Goal: Task Accomplishment & Management: Complete application form

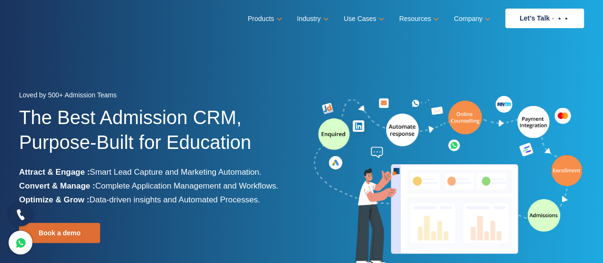
click at [17, 215] on icon at bounding box center [20, 214] width 11 height 14
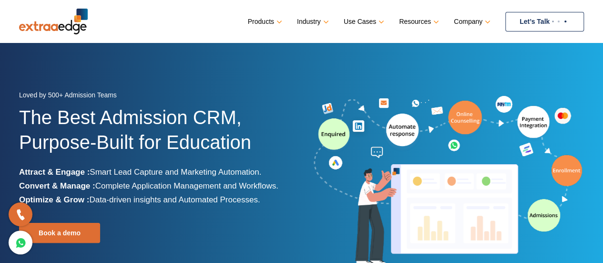
click at [539, 14] on link "Let’s Talk" at bounding box center [544, 22] width 79 height 20
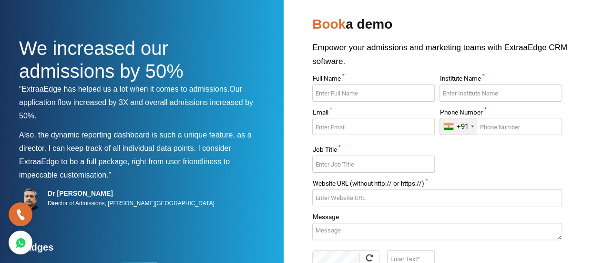
scroll to position [30, 0]
click at [359, 93] on input "Full Name *" at bounding box center [373, 93] width 122 height 17
type input "[PERSON_NAME]"
click at [475, 98] on input "Institute Name *" at bounding box center [500, 93] width 122 height 17
type input "Collegehai"
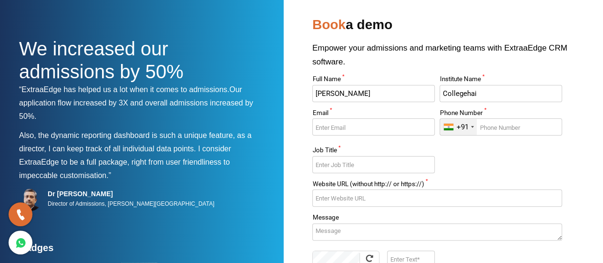
click at [373, 124] on input "Email *" at bounding box center [373, 126] width 122 height 17
type input "[PERSON_NAME][EMAIL_ADDRESS][DOMAIN_NAME]"
click at [501, 132] on input "Phone Number *" at bounding box center [500, 126] width 122 height 17
type input "6394278684"
click at [390, 157] on input "Job Title *" at bounding box center [373, 164] width 122 height 17
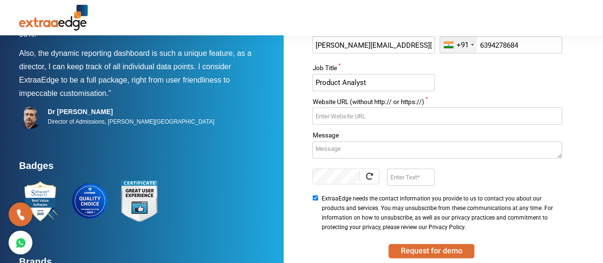
scroll to position [113, 0]
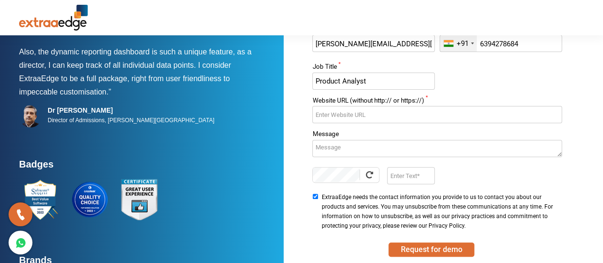
type input "Product Analyst"
click at [389, 113] on input "Website URL (without http:// or https://) *" at bounding box center [436, 114] width 249 height 17
click at [386, 112] on input "Website URL (without http:// or https://) *" at bounding box center [436, 114] width 249 height 17
paste input "[URL][DOMAIN_NAME]"
type input "[URL][DOMAIN_NAME]"
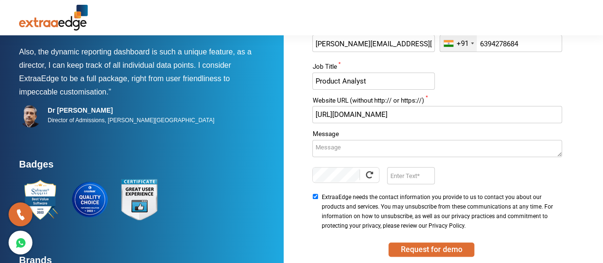
click at [396, 149] on textarea "Message" at bounding box center [436, 148] width 249 height 17
click at [425, 172] on input "Enter Text" at bounding box center [410, 175] width 47 height 17
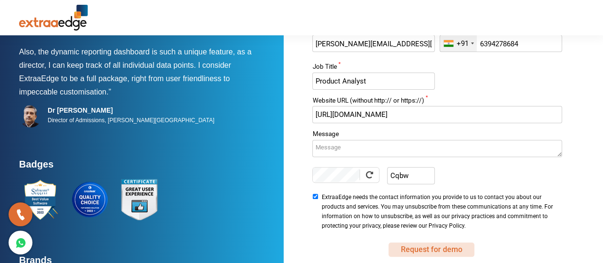
type input "Cqbw"
click at [433, 246] on button "Request for demo" at bounding box center [431, 249] width 86 height 14
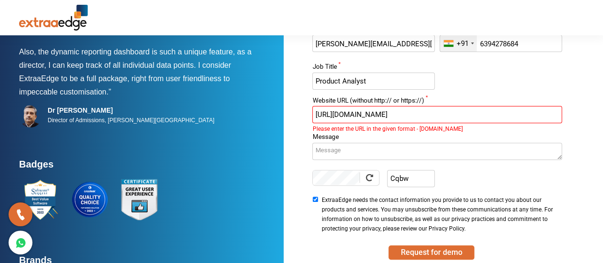
click at [336, 114] on input "[URL][DOMAIN_NAME]" at bounding box center [436, 114] width 249 height 17
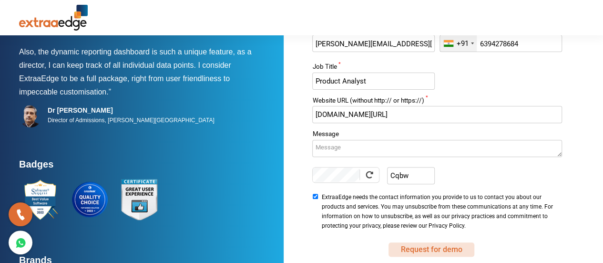
click at [438, 247] on button "Request for demo" at bounding box center [431, 249] width 86 height 14
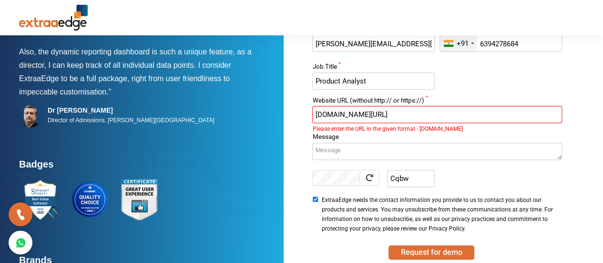
click at [385, 111] on input "[DOMAIN_NAME][URL]" at bounding box center [436, 114] width 249 height 17
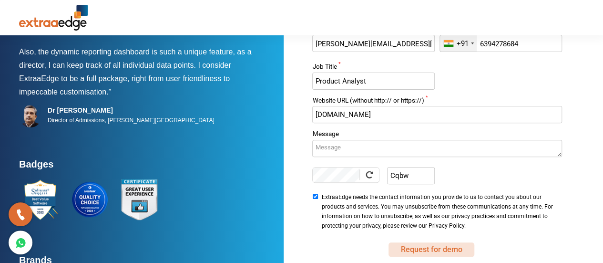
type input "[DOMAIN_NAME]"
click at [441, 248] on button "Request for demo" at bounding box center [431, 249] width 86 height 14
